Goal: Check status: Check status

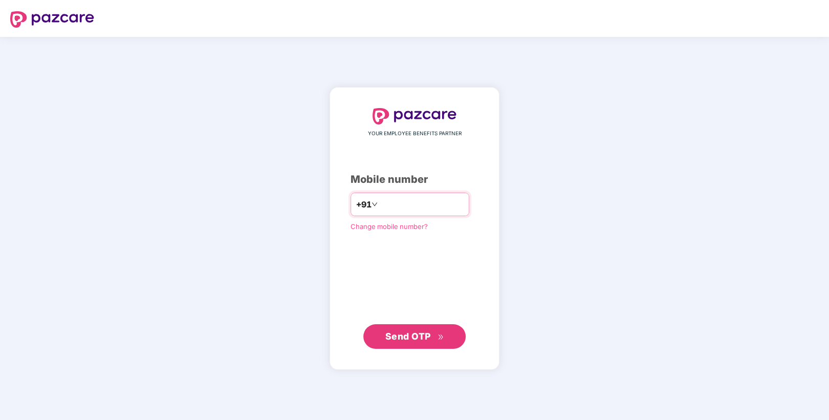
type input "**********"
click at [410, 336] on span "Send OTP" at bounding box center [408, 335] width 46 height 11
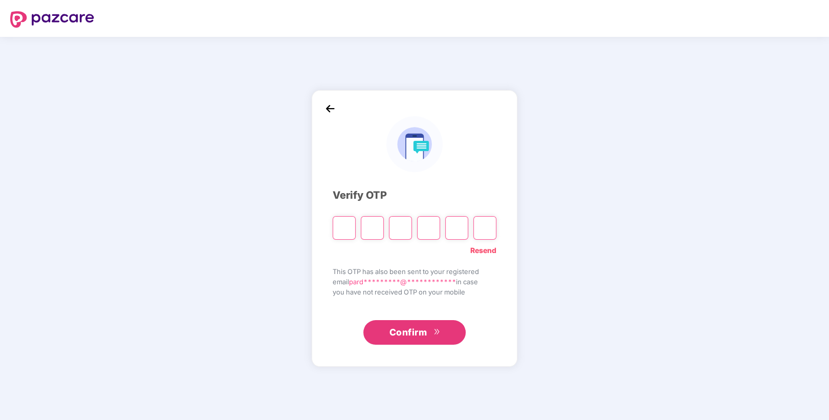
type input "*"
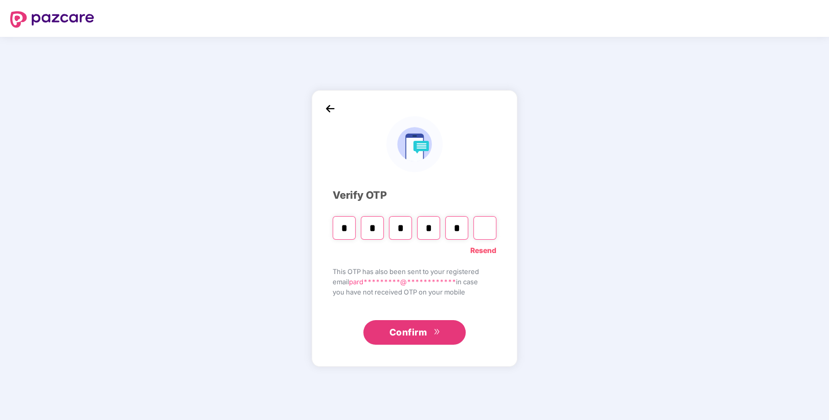
type input "*"
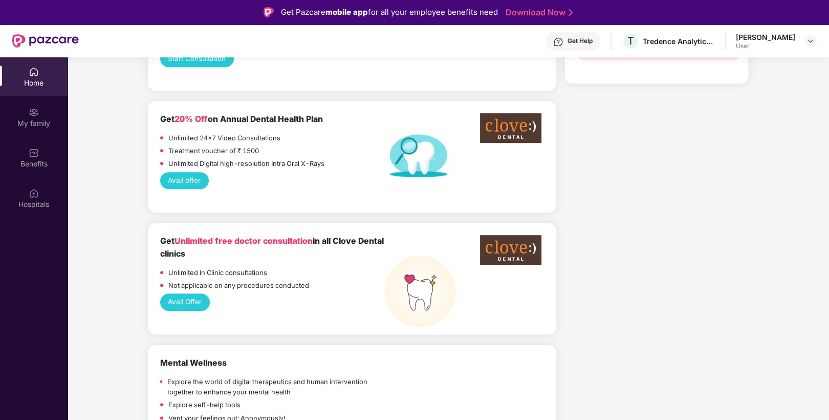
scroll to position [614, 0]
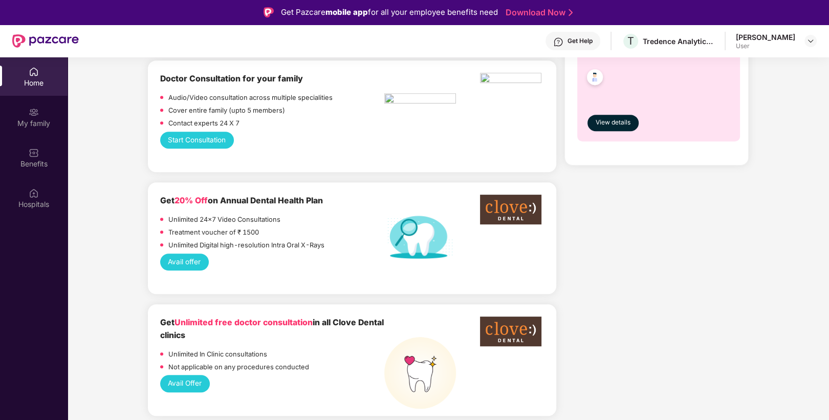
drag, startPoint x: 165, startPoint y: 205, endPoint x: 295, endPoint y: 208, distance: 130.0
click at [295, 214] on div "Unlimited 24x7 Video Consultations" at bounding box center [272, 220] width 224 height 13
drag, startPoint x: 265, startPoint y: 221, endPoint x: 165, endPoint y: 226, distance: 100.0
click at [165, 227] on div "Treatment voucher of ₹ 1500" at bounding box center [272, 233] width 224 height 13
drag, startPoint x: 165, startPoint y: 226, endPoint x: 172, endPoint y: 229, distance: 7.3
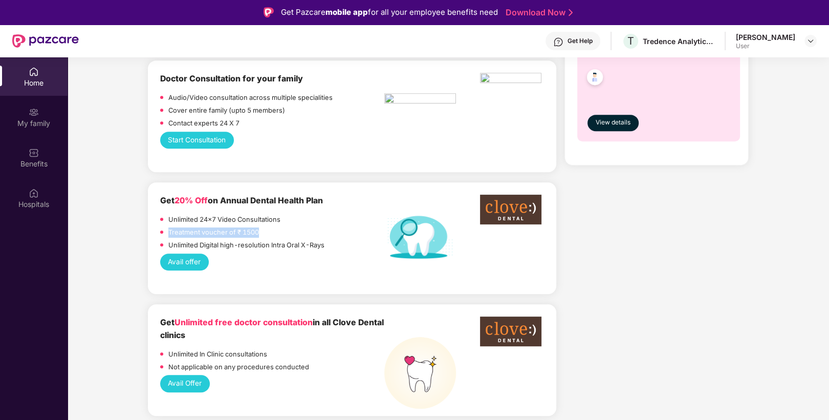
click at [172, 229] on div "Unlimited 24x7 Video Consultations Treatment voucher of ₹ 1500 Unlimited Digita…" at bounding box center [272, 233] width 224 height 39
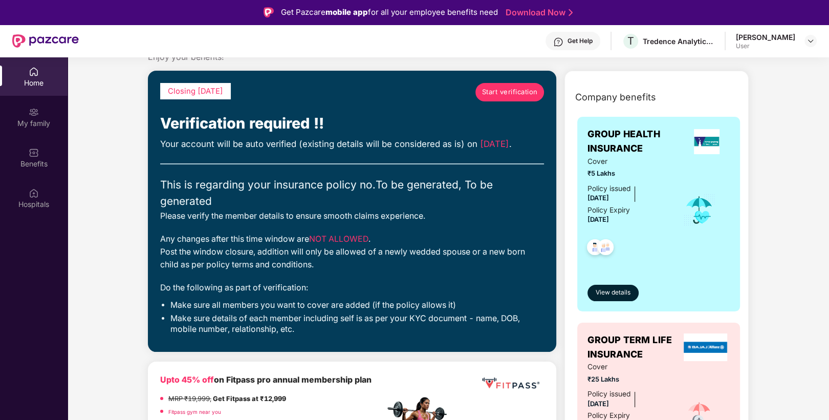
scroll to position [0, 0]
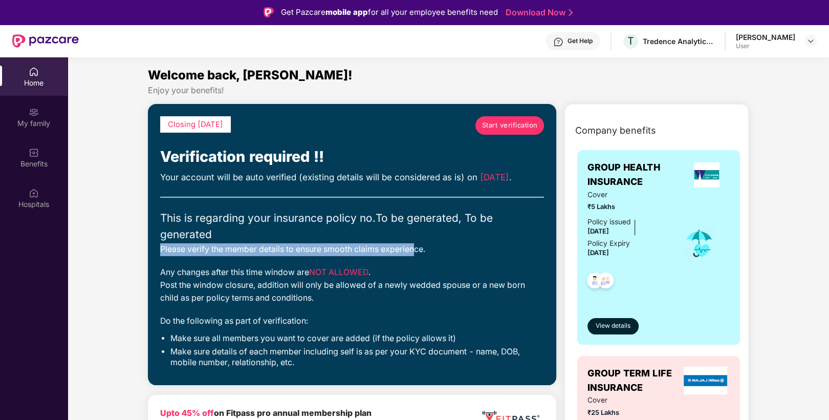
drag, startPoint x: 157, startPoint y: 249, endPoint x: 414, endPoint y: 246, distance: 257.5
click at [414, 246] on div "Closing [DATE] Start verification Verification required !! Your account will be…" at bounding box center [352, 244] width 409 height 281
click at [414, 246] on div "Please verify the member details to ensure smooth claims experience." at bounding box center [352, 249] width 384 height 13
click at [488, 126] on span "Start verification" at bounding box center [510, 125] width 56 height 11
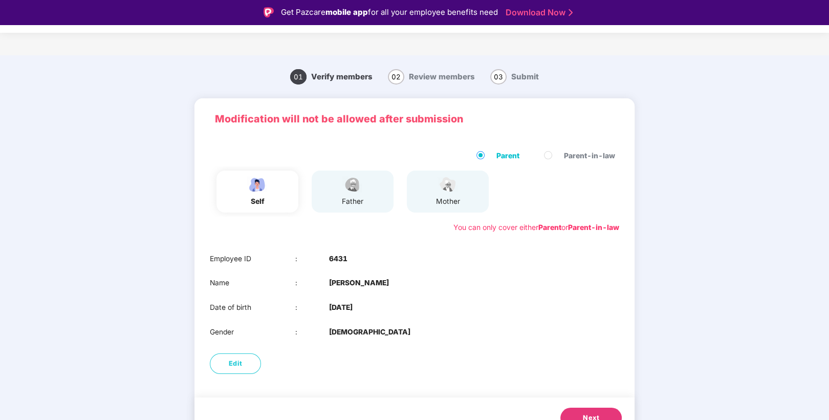
drag, startPoint x: 437, startPoint y: 225, endPoint x: 447, endPoint y: 222, distance: 10.8
click at [437, 225] on div "You can only cover either Parent or Parent-in-law" at bounding box center [414, 227] width 409 height 11
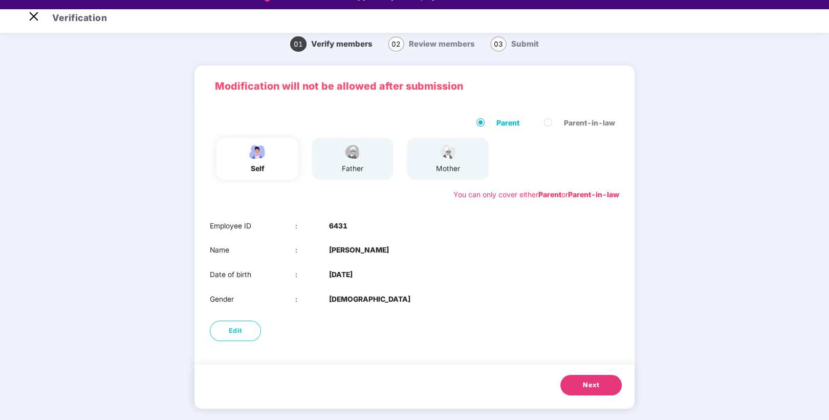
scroll to position [25, 0]
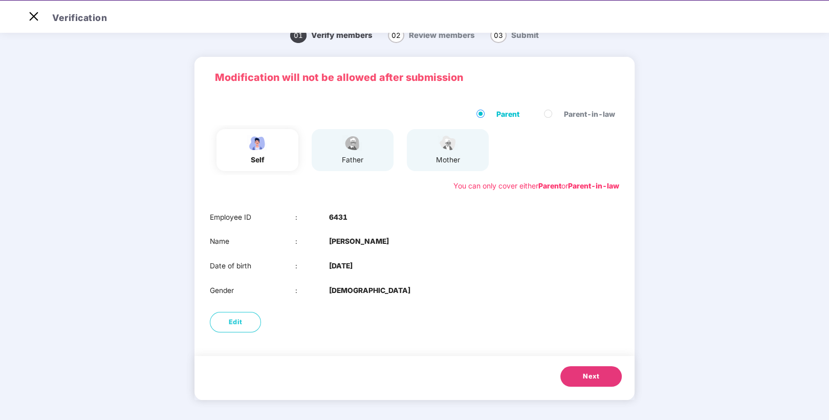
click at [593, 374] on span "Next" at bounding box center [591, 376] width 16 height 10
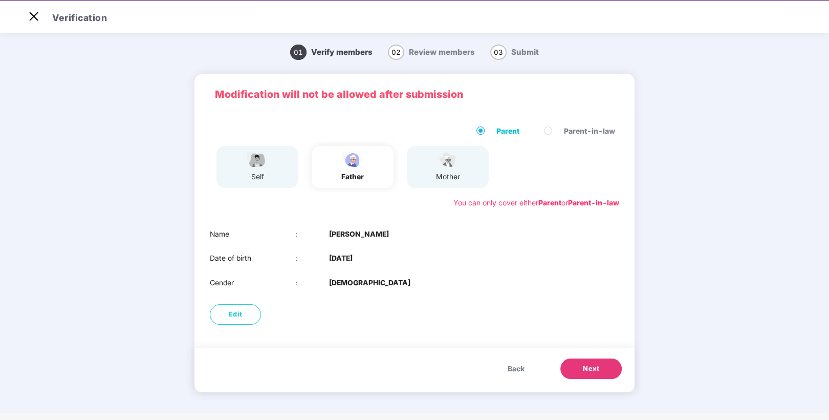
click at [596, 366] on span "Next" at bounding box center [591, 368] width 16 height 10
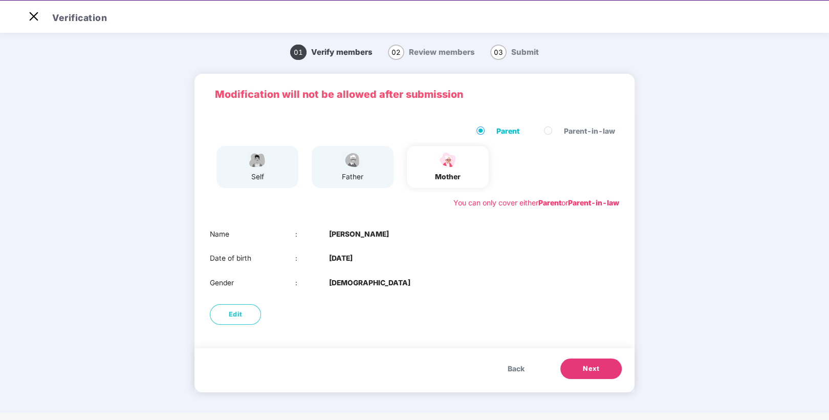
click at [602, 364] on button "Next" at bounding box center [590, 368] width 61 height 20
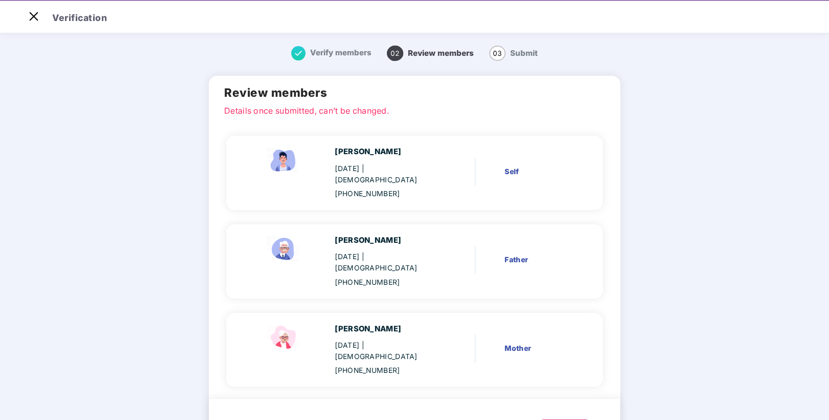
scroll to position [19, 0]
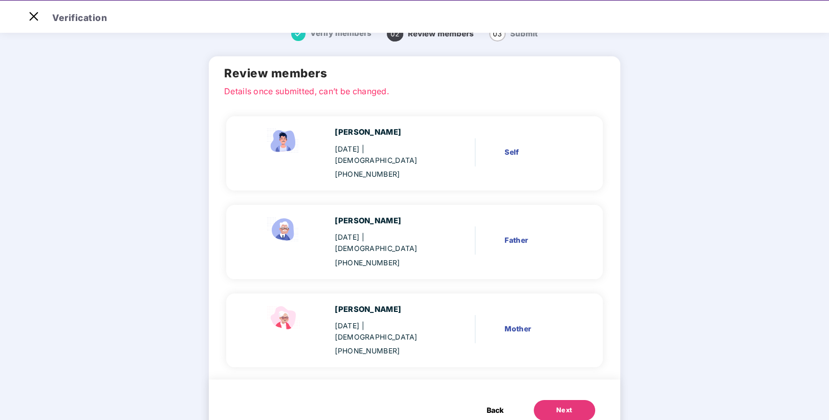
click at [567, 400] on button "Next" at bounding box center [564, 410] width 61 height 20
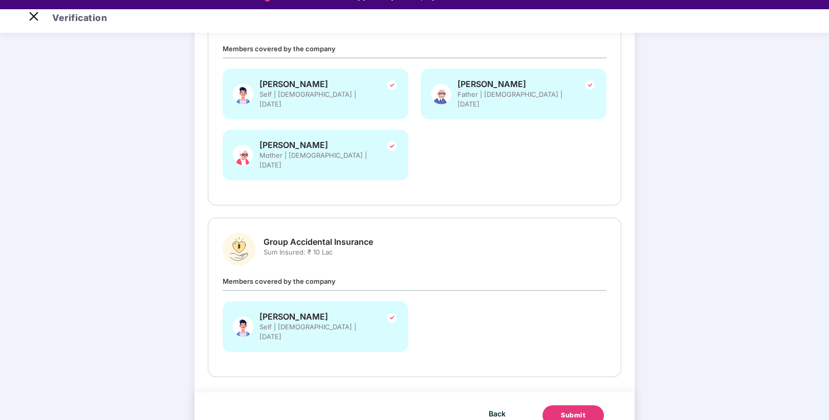
scroll to position [25, 0]
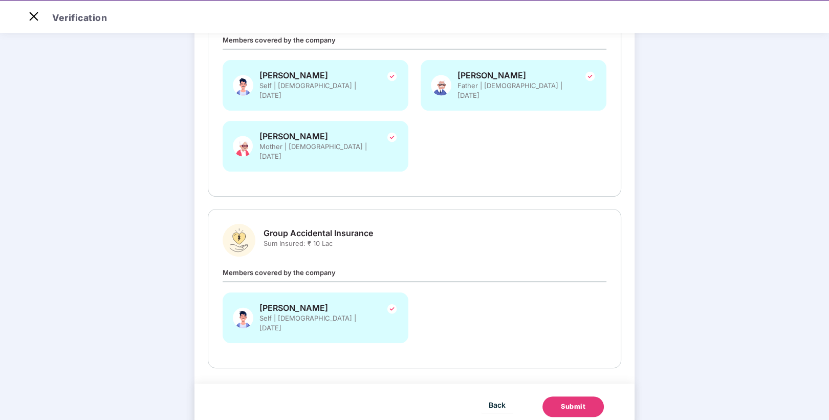
click at [330, 268] on span "Members covered by the company" at bounding box center [279, 272] width 113 height 8
click at [364, 267] on div "Members covered by the company [PERSON_NAME] Self | [DEMOGRAPHIC_DATA] | [DATE]" at bounding box center [415, 310] width 384 height 87
drag, startPoint x: 387, startPoint y: 210, endPoint x: 280, endPoint y: 210, distance: 106.5
click at [280, 224] on div "Group Accidental Insurance Sum Insured: ₹ 10 Lac" at bounding box center [415, 240] width 384 height 33
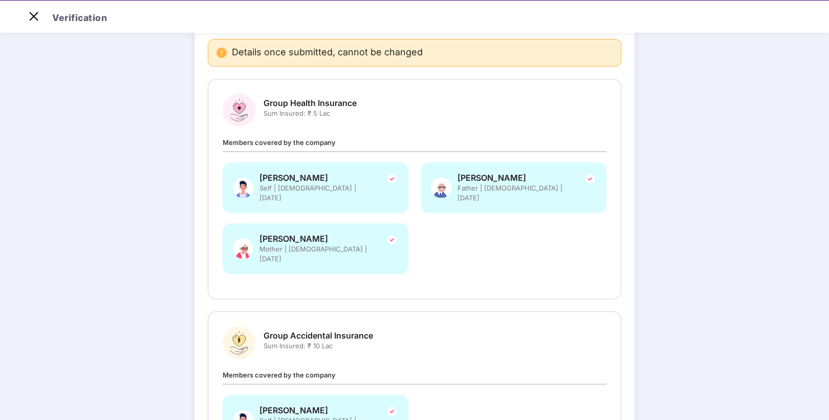
click at [397, 223] on div "[PERSON_NAME] Mother | [DEMOGRAPHIC_DATA] | [DATE]" at bounding box center [316, 248] width 186 height 51
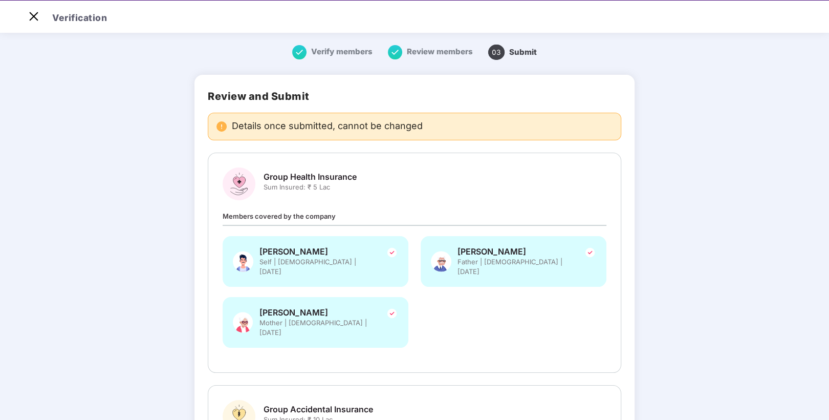
scroll to position [0, 0]
click at [33, 17] on img at bounding box center [34, 16] width 16 height 16
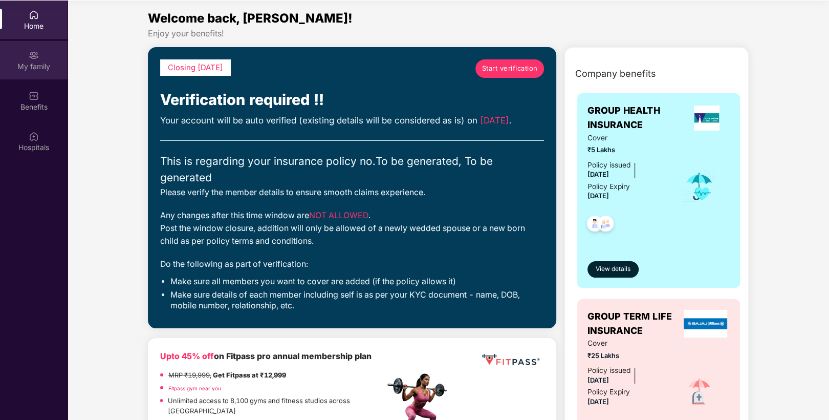
click at [27, 64] on div "My family" at bounding box center [34, 66] width 68 height 10
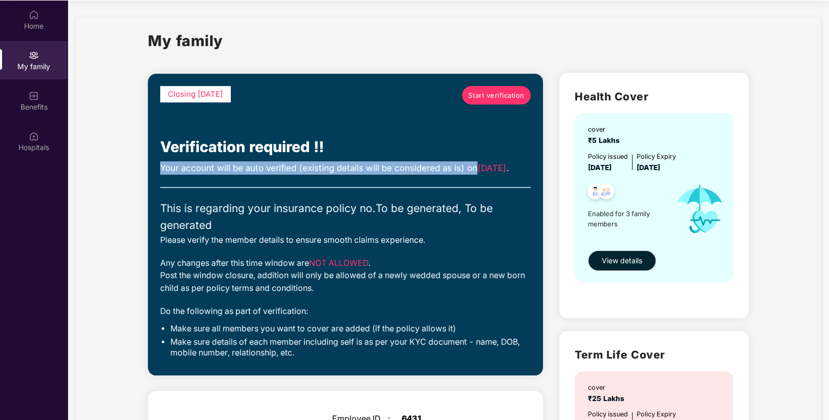
drag, startPoint x: 480, startPoint y: 170, endPoint x: 161, endPoint y: 168, distance: 318.4
click at [161, 168] on div "Your account will be auto verified (existing details will be considered as is) …" at bounding box center [345, 167] width 371 height 13
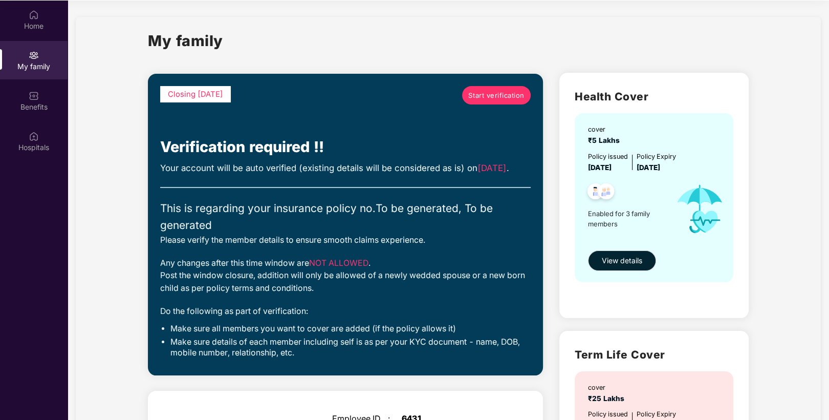
drag, startPoint x: 161, startPoint y: 168, endPoint x: 415, endPoint y: 184, distance: 253.8
click at [415, 175] on div "Your account will be auto verified (existing details will be considered as is) …" at bounding box center [345, 167] width 371 height 13
click at [634, 261] on span "View details" at bounding box center [622, 260] width 40 height 11
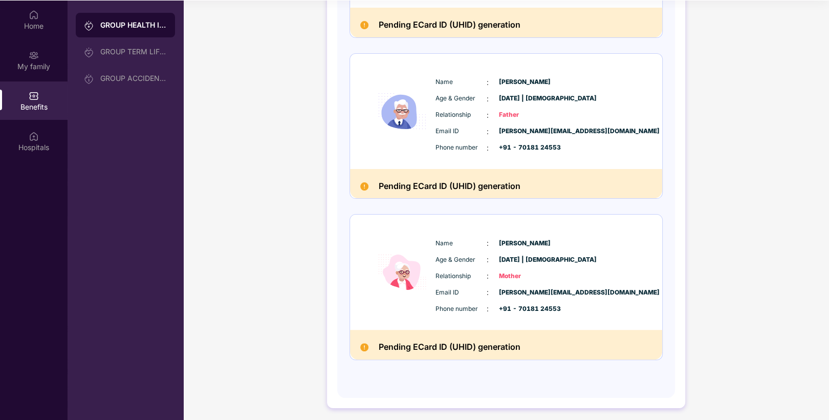
scroll to position [262, 0]
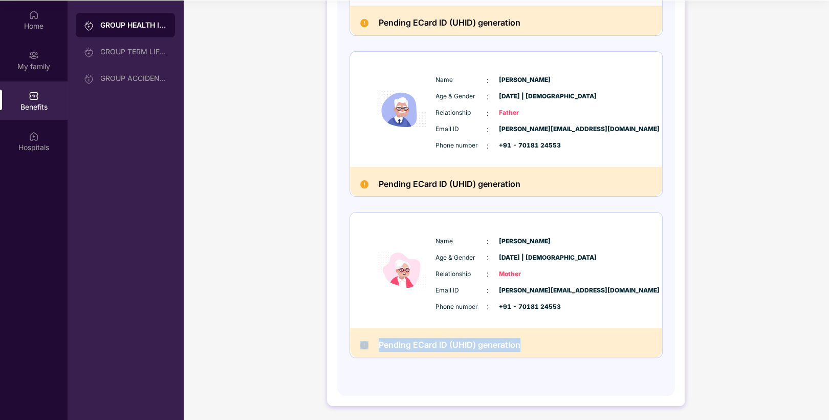
drag, startPoint x: 546, startPoint y: 347, endPoint x: 363, endPoint y: 345, distance: 182.2
click at [363, 345] on div "Pending ECard ID (UHID) generation" at bounding box center [506, 342] width 312 height 29
drag, startPoint x: 363, startPoint y: 345, endPoint x: 489, endPoint y: 356, distance: 126.3
click at [489, 356] on div "Pending ECard ID (UHID) generation" at bounding box center [506, 342] width 312 height 29
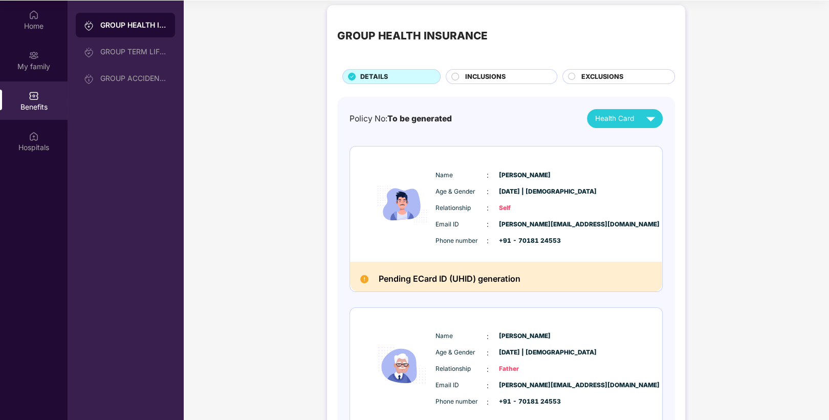
scroll to position [0, 0]
